Goal: Check status

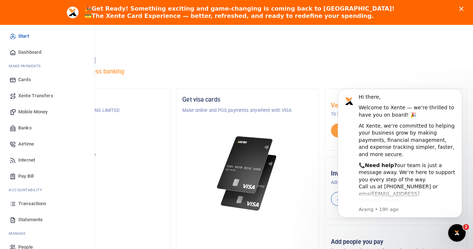
click at [30, 201] on span "Transactions" at bounding box center [32, 203] width 28 height 7
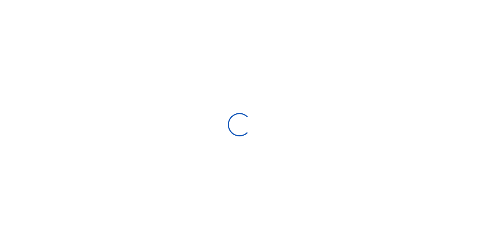
select select
type input "[DATE] - [DATE]"
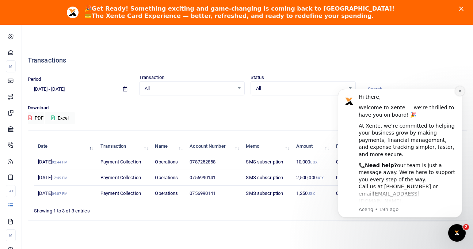
click at [459, 89] on icon "Dismiss notification" at bounding box center [460, 91] width 4 height 4
